Goal: Transaction & Acquisition: Purchase product/service

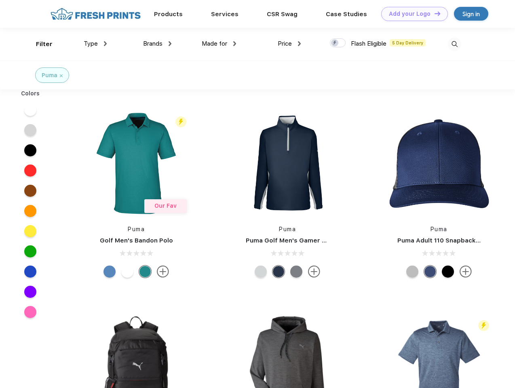
scroll to position [0, 0]
click at [412, 14] on link "Add your Logo Design Tool" at bounding box center [414, 14] width 67 height 14
click at [0, 0] on div "Design Tool" at bounding box center [0, 0] width 0 height 0
click at [434, 13] on link "Add your Logo Design Tool" at bounding box center [414, 14] width 67 height 14
click at [39, 44] on div "Filter" at bounding box center [44, 44] width 17 height 9
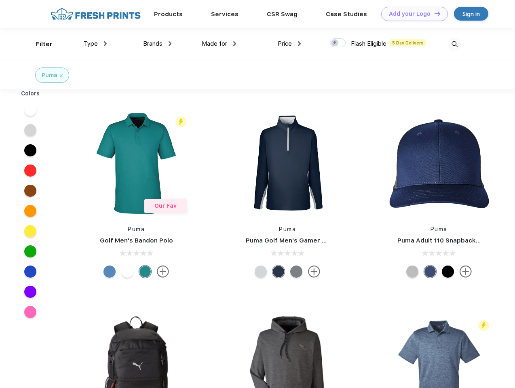
click at [95, 44] on span "Type" at bounding box center [91, 43] width 14 height 7
click at [157, 44] on span "Brands" at bounding box center [152, 43] width 19 height 7
click at [219, 44] on span "Made for" at bounding box center [214, 43] width 25 height 7
click at [289, 44] on span "Price" at bounding box center [285, 43] width 14 height 7
click at [338, 43] on div at bounding box center [338, 42] width 16 height 9
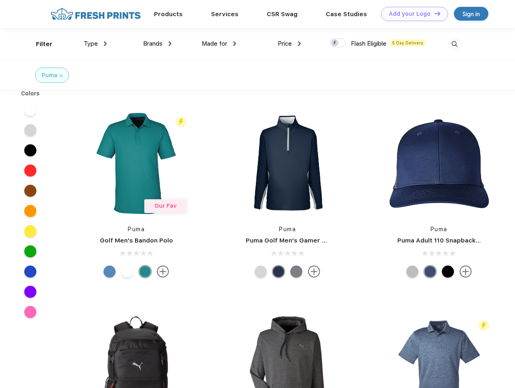
click at [335, 43] on input "checkbox" at bounding box center [332, 40] width 5 height 5
click at [454, 44] on img at bounding box center [454, 44] width 13 height 13
